Goal: Task Accomplishment & Management: Complete application form

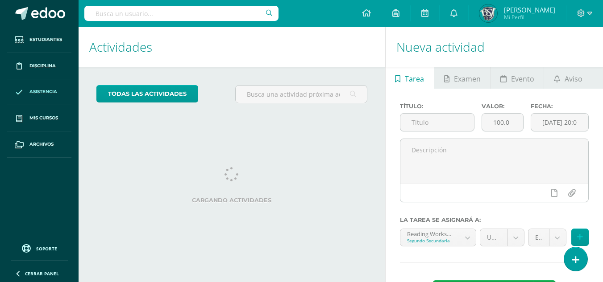
click at [28, 95] on link "Asistencia" at bounding box center [39, 92] width 64 height 26
click at [47, 88] on span "Asistencia" at bounding box center [43, 91] width 28 height 7
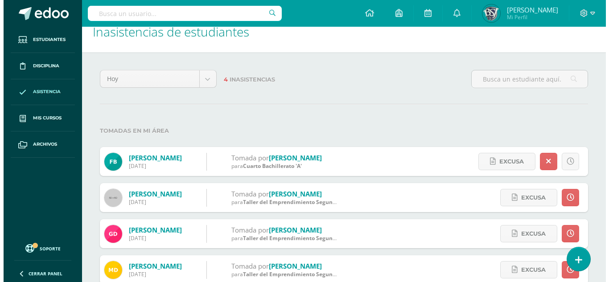
scroll to position [35, 0]
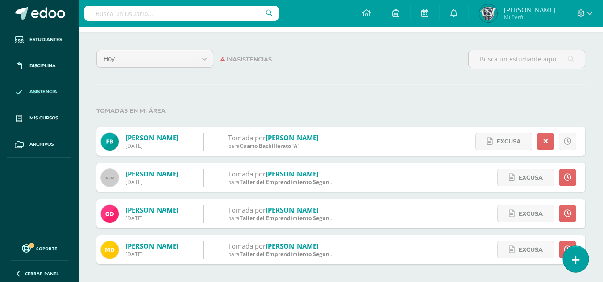
click at [577, 259] on icon at bounding box center [575, 260] width 8 height 10
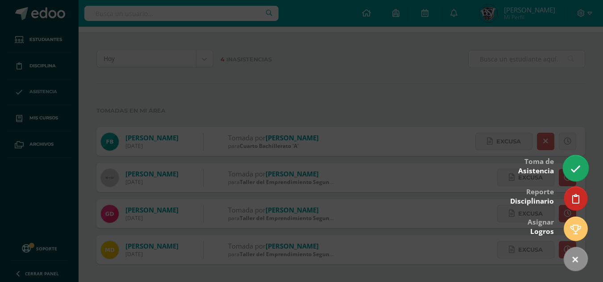
click at [577, 168] on icon at bounding box center [575, 169] width 10 height 10
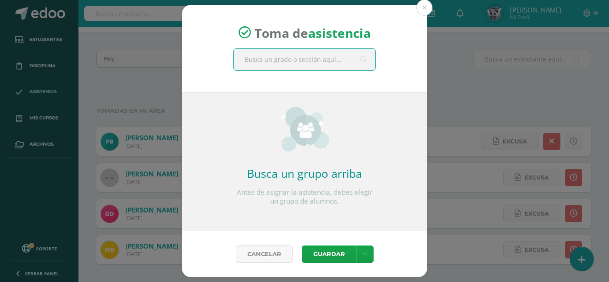
click at [302, 63] on input "text" at bounding box center [305, 60] width 142 height 22
click at [298, 63] on input "text" at bounding box center [305, 60] width 142 height 22
type input "segun"
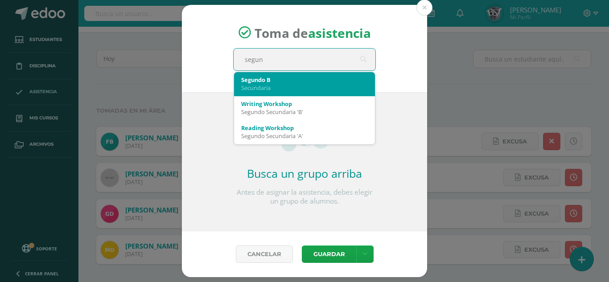
click at [273, 80] on div "Segundo B" at bounding box center [304, 80] width 127 height 8
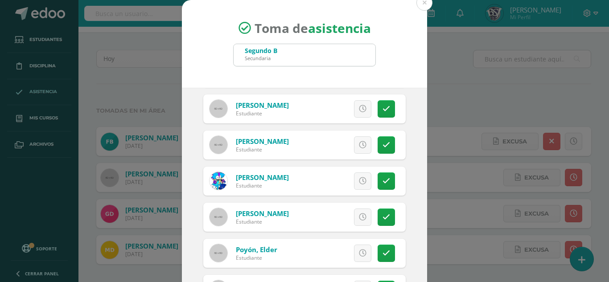
scroll to position [467, 0]
click at [354, 114] on link at bounding box center [362, 108] width 17 height 17
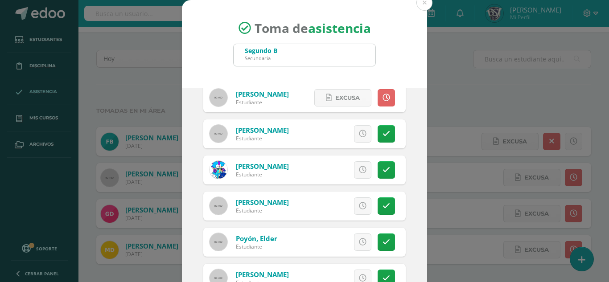
scroll to position [479, 0]
click at [378, 102] on link at bounding box center [386, 97] width 17 height 17
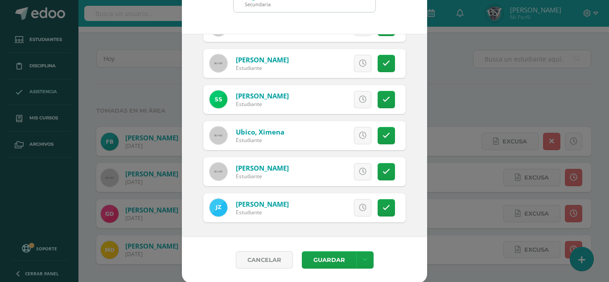
scroll to position [55, 0]
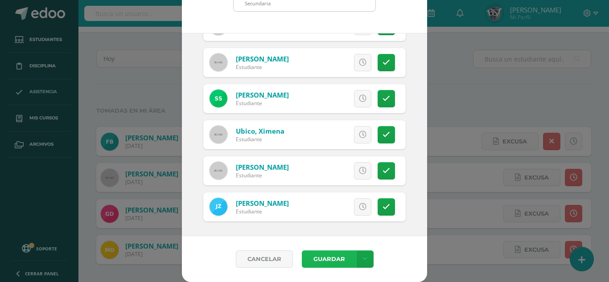
click at [330, 257] on button "Guardar" at bounding box center [329, 259] width 54 height 17
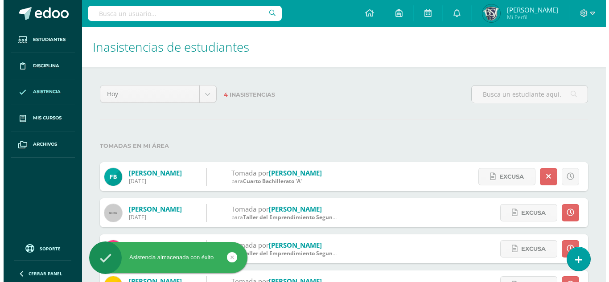
scroll to position [35, 0]
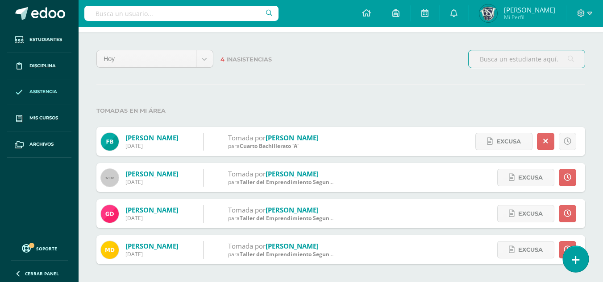
click at [577, 263] on icon at bounding box center [575, 260] width 8 height 10
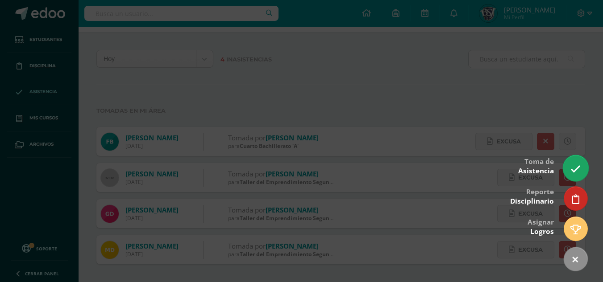
click at [575, 166] on icon at bounding box center [575, 169] width 10 height 10
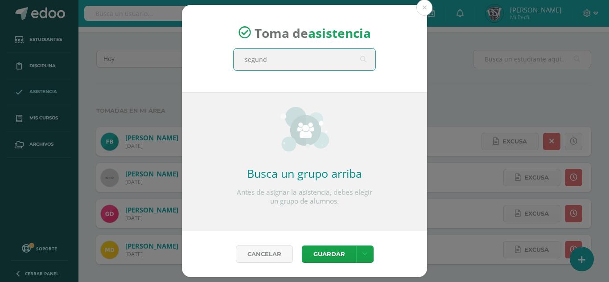
type input "segundo"
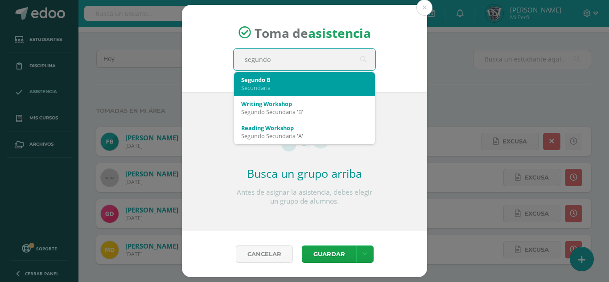
click at [295, 91] on div "Secundaria" at bounding box center [304, 88] width 127 height 8
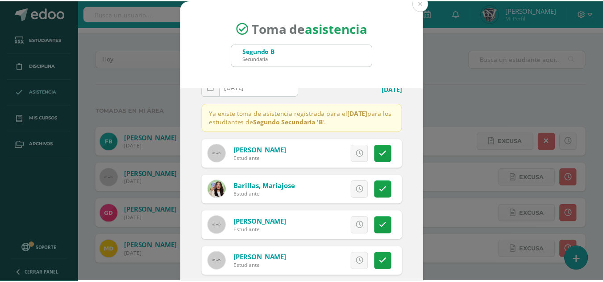
scroll to position [0, 0]
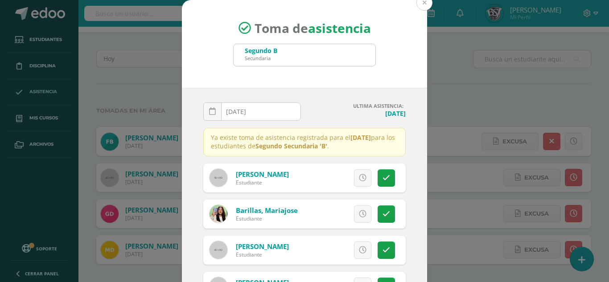
click at [424, 6] on button at bounding box center [425, 3] width 16 height 16
